Goal: Task Accomplishment & Management: Complete application form

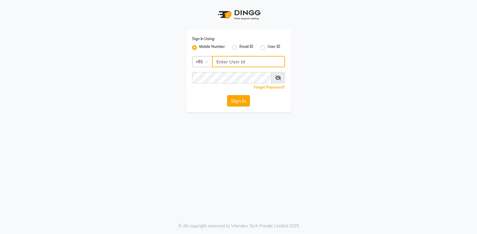
type input "9244260269"
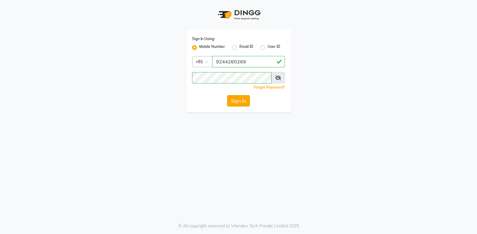
click at [236, 101] on button "Sign In" at bounding box center [238, 100] width 23 height 11
click at [236, 101] on div "Sign In" at bounding box center [238, 100] width 93 height 11
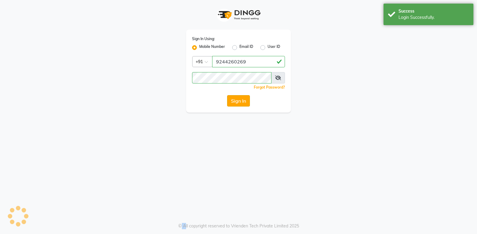
click at [236, 101] on button "Sign In" at bounding box center [238, 100] width 23 height 11
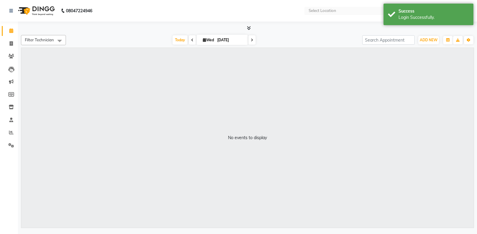
select select "en"
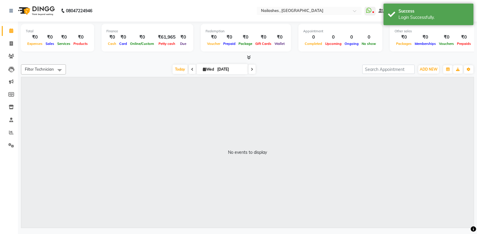
click at [248, 57] on icon at bounding box center [249, 57] width 4 height 4
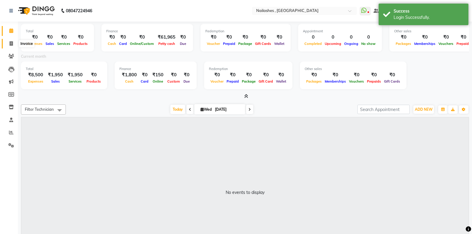
click at [10, 43] on icon at bounding box center [11, 43] width 3 height 4
select select "service"
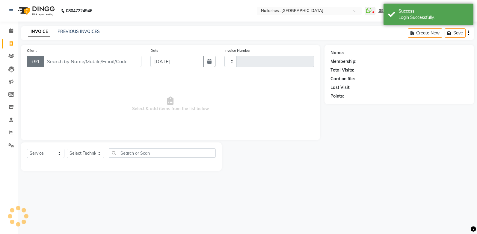
type input "0961"
select select "4749"
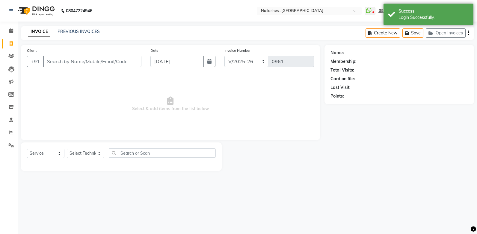
click at [47, 61] on input "Client" at bounding box center [92, 61] width 98 height 11
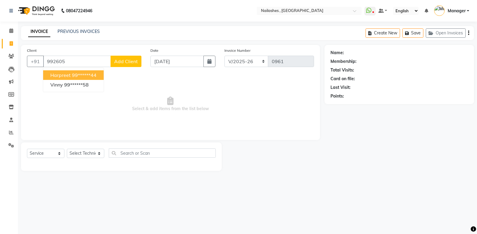
click at [67, 76] on span "harpreet" at bounding box center [60, 75] width 20 height 6
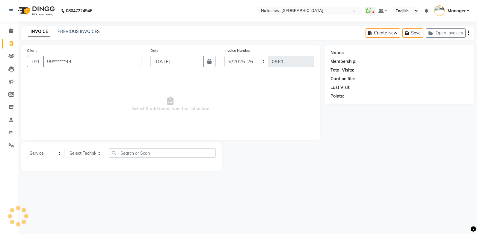
type input "99******44"
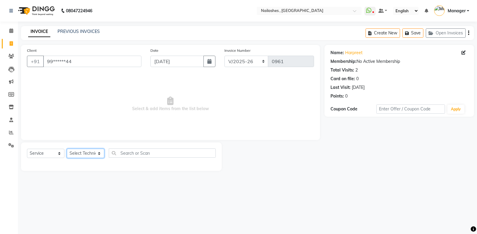
click at [89, 152] on select "Select Technician [PERSON_NAME] [PERSON_NAME] Manager [PERSON_NAME] [MEDICAL_DA…" at bounding box center [85, 153] width 37 height 9
select select "63336"
click at [67, 149] on select "Select Technician [PERSON_NAME] [PERSON_NAME] Manager [PERSON_NAME] [MEDICAL_DA…" at bounding box center [85, 153] width 37 height 9
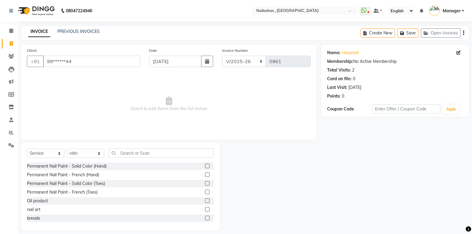
click at [205, 183] on label at bounding box center [207, 183] width 4 height 4
click at [205, 183] on input "checkbox" at bounding box center [207, 184] width 4 height 4
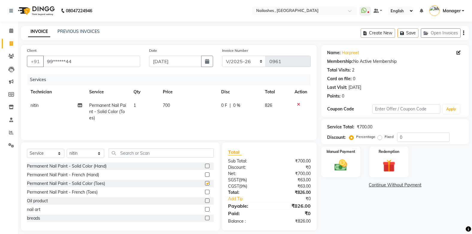
checkbox input "false"
click at [95, 154] on select "Select Technician [PERSON_NAME] [PERSON_NAME] Manager [PERSON_NAME] [MEDICAL_DA…" at bounding box center [85, 153] width 37 height 9
select select "29848"
click at [67, 149] on select "Select Technician [PERSON_NAME] [PERSON_NAME] Manager [PERSON_NAME] [MEDICAL_DA…" at bounding box center [85, 153] width 37 height 9
click at [205, 166] on label at bounding box center [207, 166] width 4 height 4
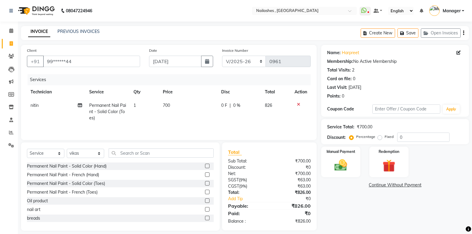
click at [205, 166] on input "checkbox" at bounding box center [207, 166] width 4 height 4
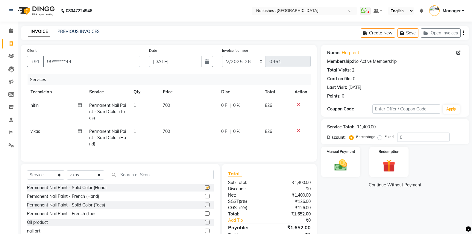
checkbox input "false"
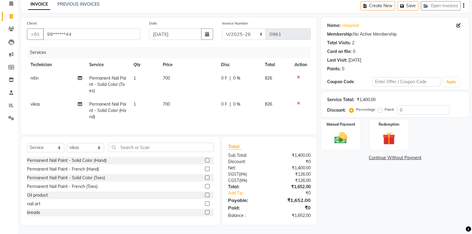
scroll to position [32, 0]
click at [385, 107] on label "Fixed" at bounding box center [389, 109] width 9 height 5
click at [379, 108] on input "Fixed" at bounding box center [381, 110] width 4 height 4
radio input "true"
click at [407, 105] on input "0" at bounding box center [424, 109] width 52 height 9
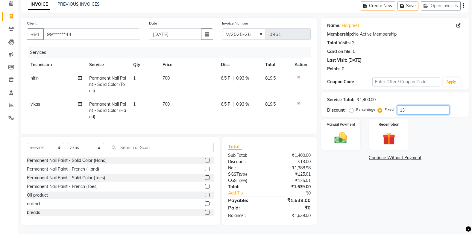
type input "1"
click at [416, 108] on input "356" at bounding box center [424, 109] width 52 height 9
type input "3"
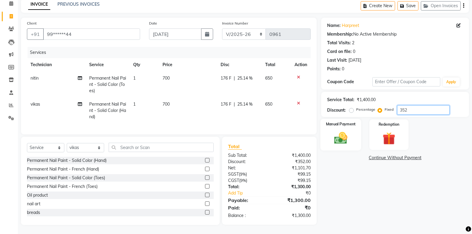
type input "352"
click at [354, 139] on div "Manual Payment" at bounding box center [341, 135] width 41 height 32
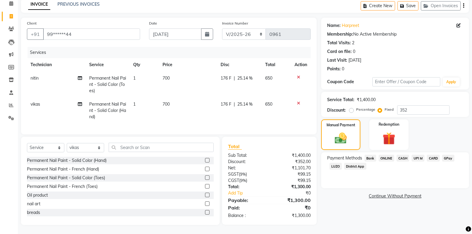
click at [402, 155] on span "CASH" at bounding box center [403, 158] width 13 height 7
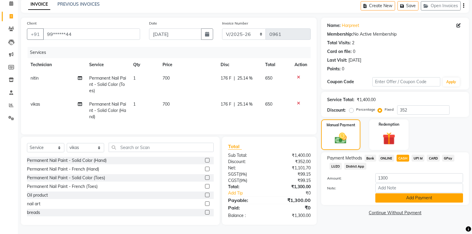
click at [405, 194] on button "Add Payment" at bounding box center [420, 198] width 88 height 9
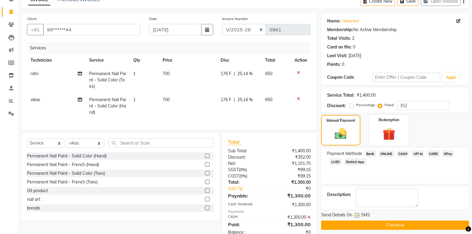
click at [398, 225] on button "Checkout" at bounding box center [395, 225] width 148 height 9
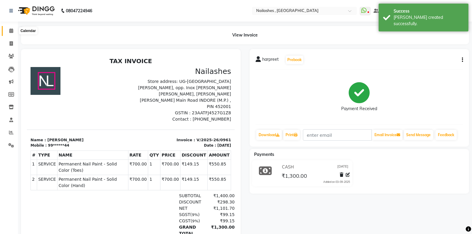
click at [11, 31] on icon at bounding box center [11, 30] width 4 height 4
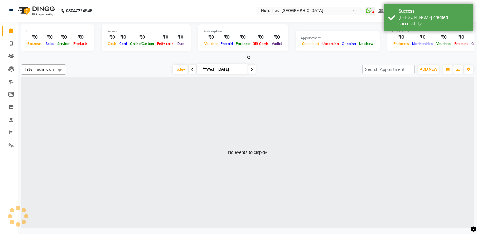
click at [247, 56] on icon at bounding box center [249, 57] width 4 height 4
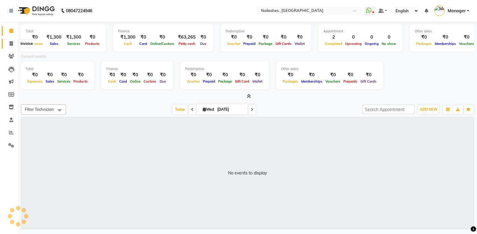
click at [11, 41] on icon at bounding box center [11, 43] width 3 height 4
select select "service"
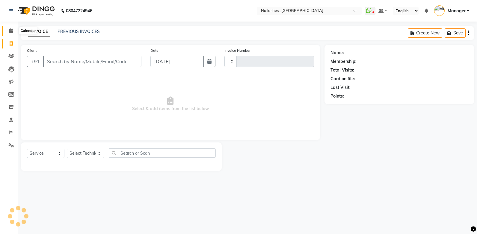
click at [11, 31] on icon at bounding box center [11, 30] width 4 height 4
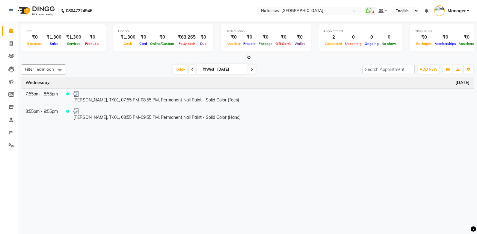
click at [249, 56] on icon at bounding box center [249, 57] width 4 height 4
